Goal: Task Accomplishment & Management: Use online tool/utility

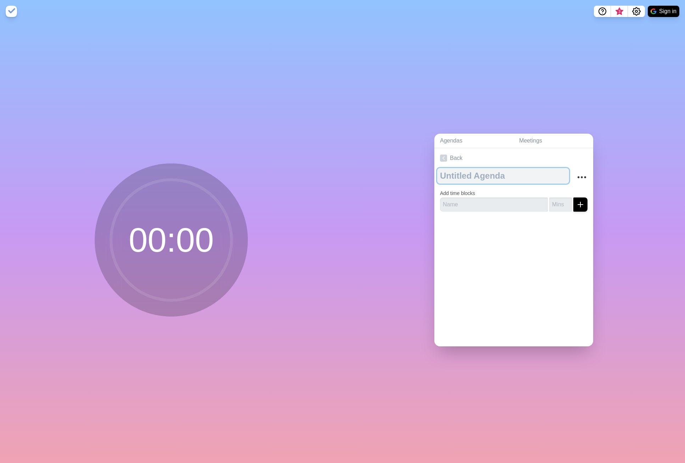
click at [483, 178] on textarea at bounding box center [503, 176] width 132 height 16
click at [466, 170] on textarea "Quoting" at bounding box center [503, 176] width 132 height 16
type textarea "TCA"
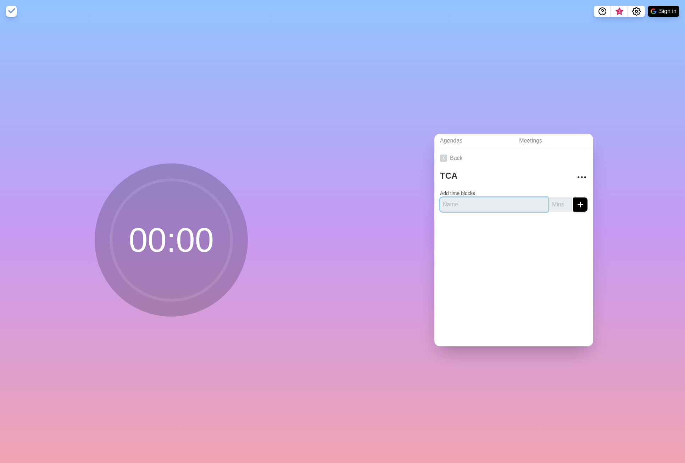
click at [455, 205] on input "text" at bounding box center [494, 205] width 108 height 14
type input "Quoti"
